Goal: Information Seeking & Learning: Learn about a topic

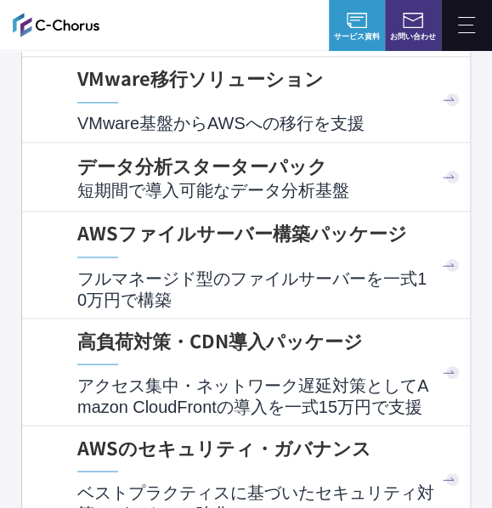
scroll to position [6381, 0]
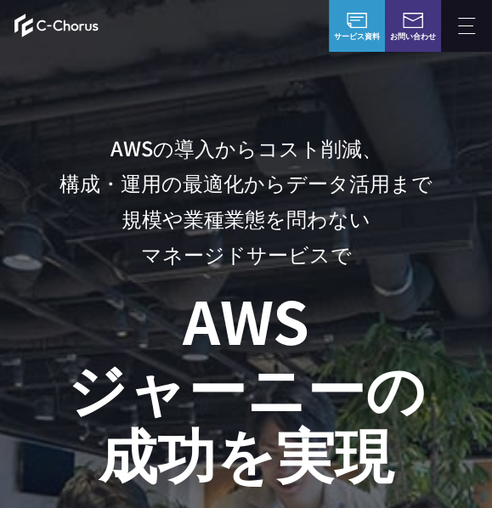
click at [462, 26] on button at bounding box center [466, 26] width 51 height 52
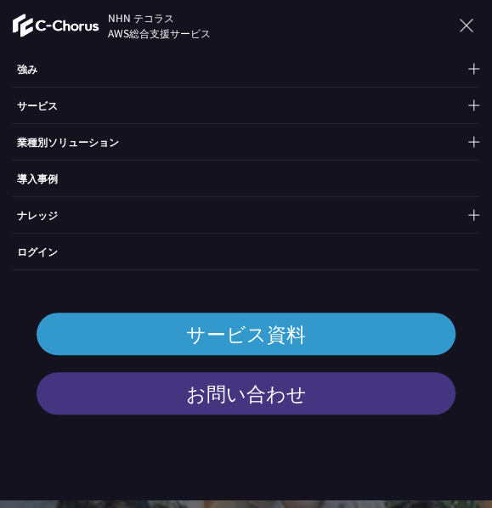
click at [234, 197] on p "ナレッジ" at bounding box center [246, 215] width 467 height 36
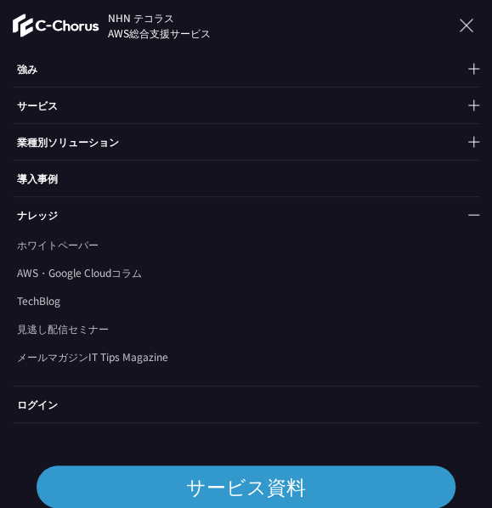
click at [69, 108] on p "サービス" at bounding box center [246, 106] width 467 height 36
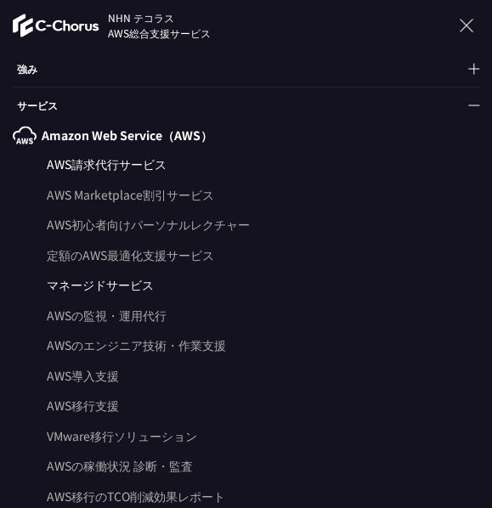
click at [48, 70] on p "強み" at bounding box center [246, 69] width 467 height 36
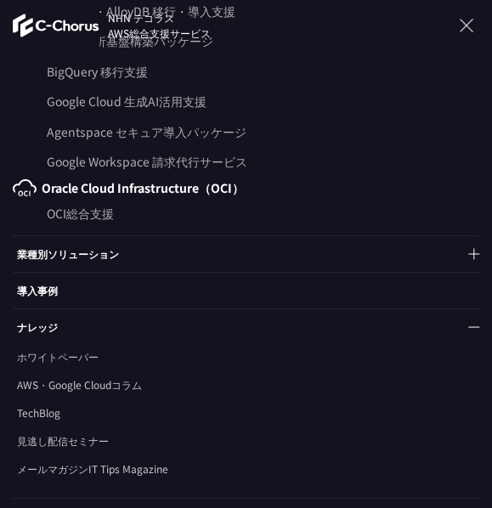
scroll to position [1239, 0]
